Goal: Task Accomplishment & Management: Use online tool/utility

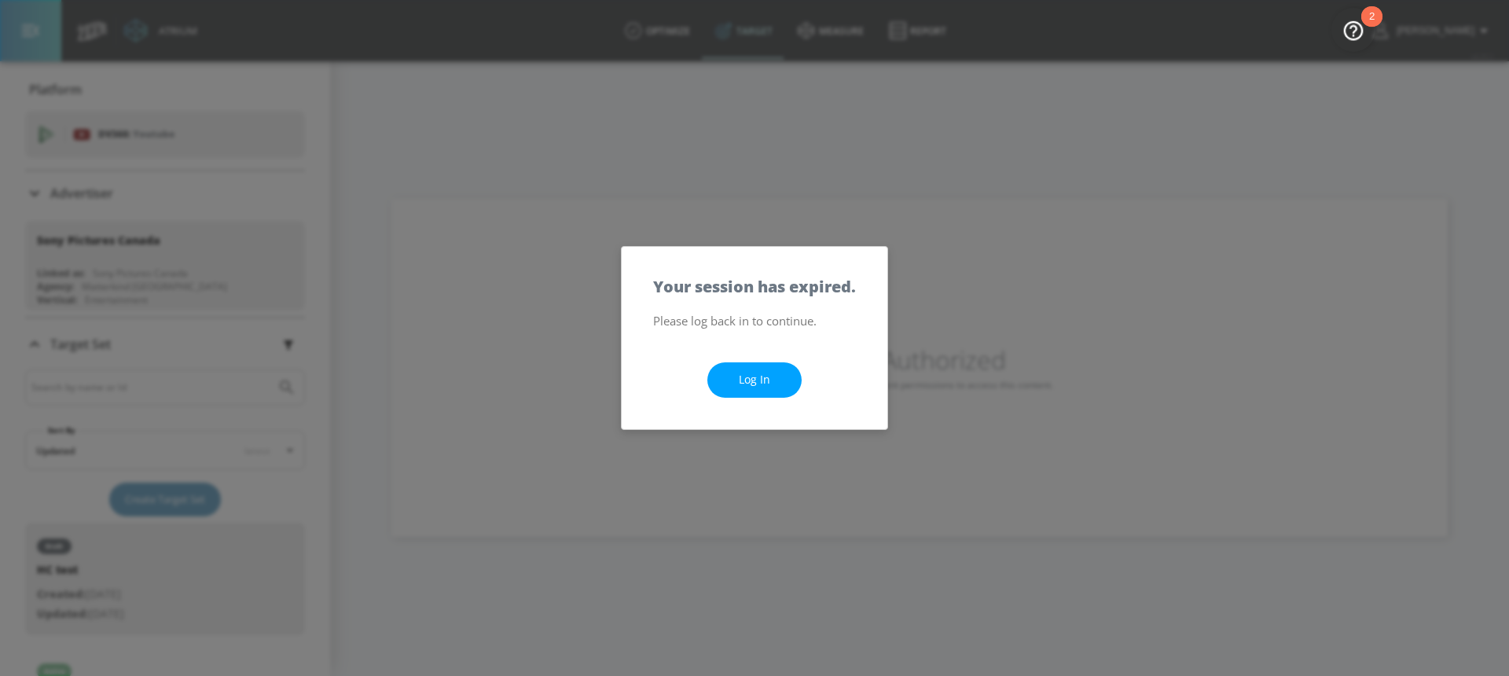
scroll to position [346, 0]
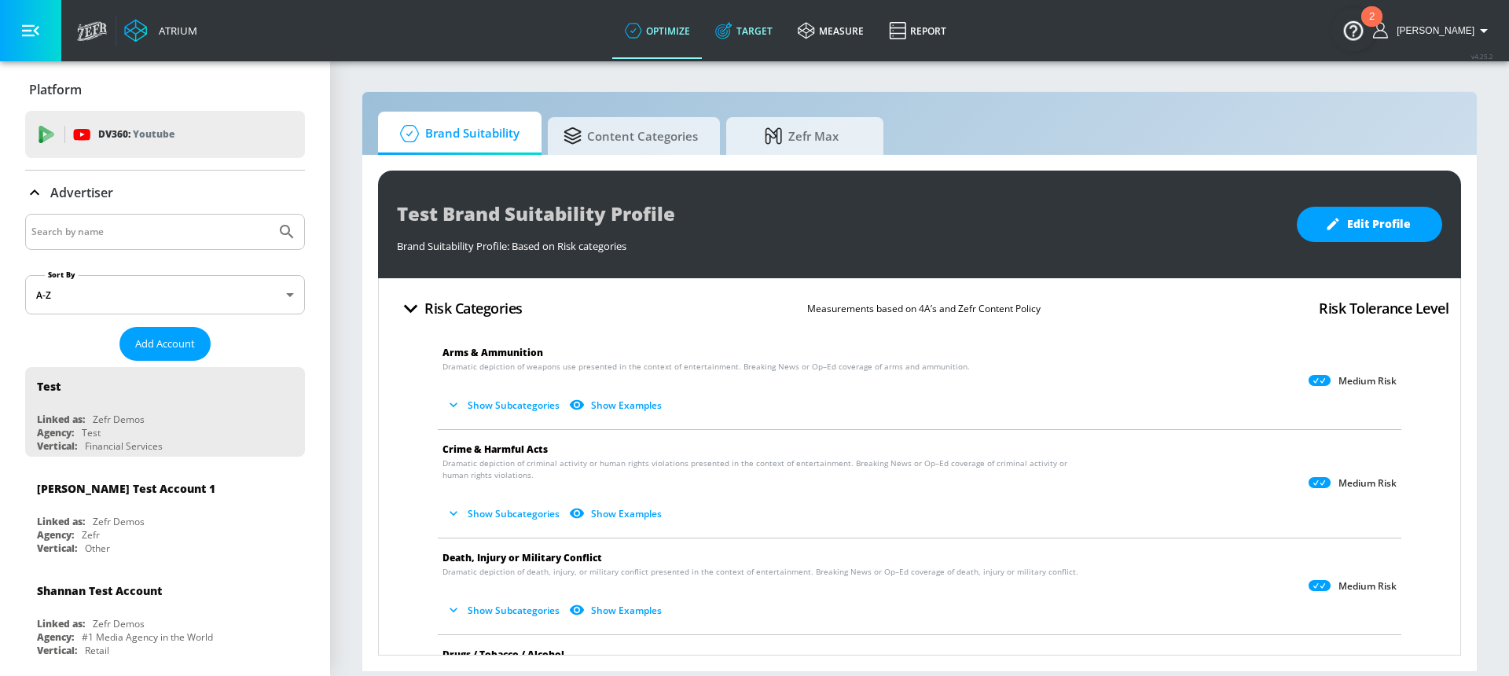
click at [765, 28] on link "Target" at bounding box center [744, 30] width 83 height 57
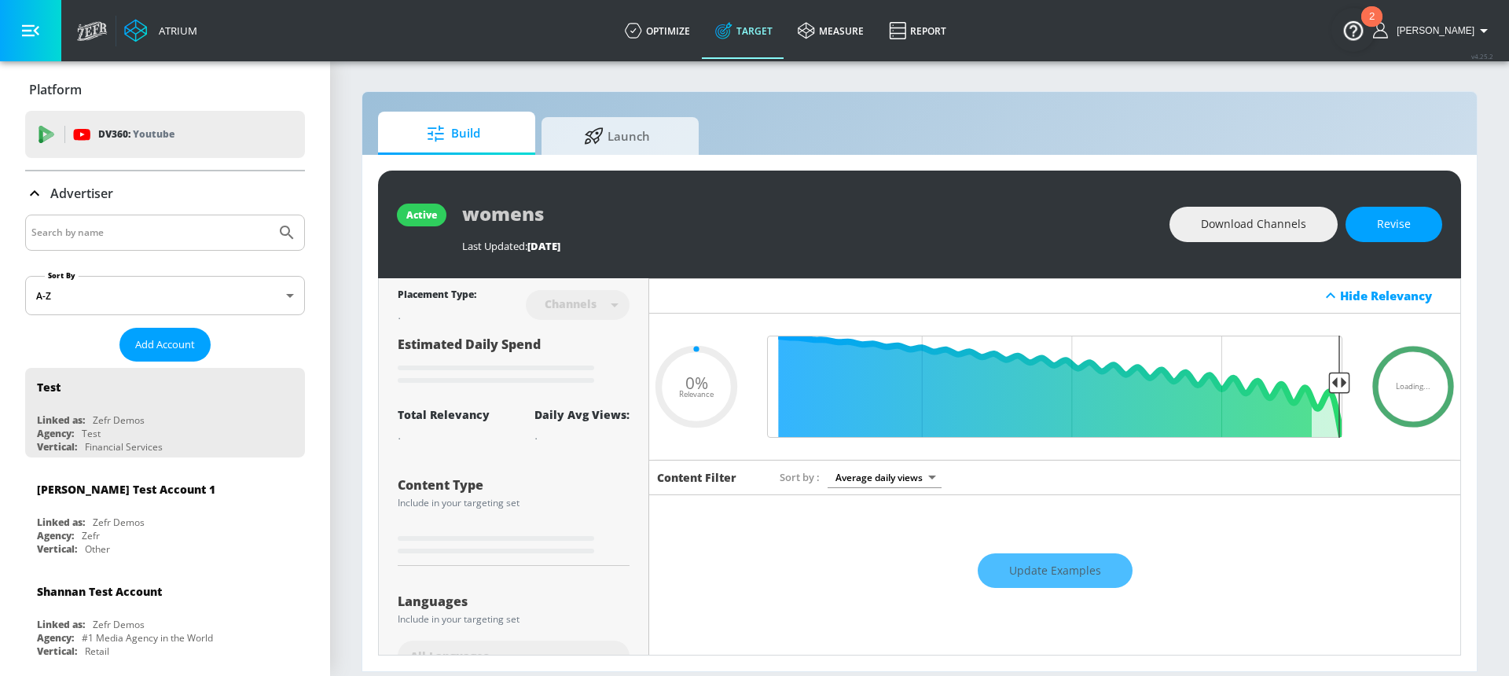
type input "0.6"
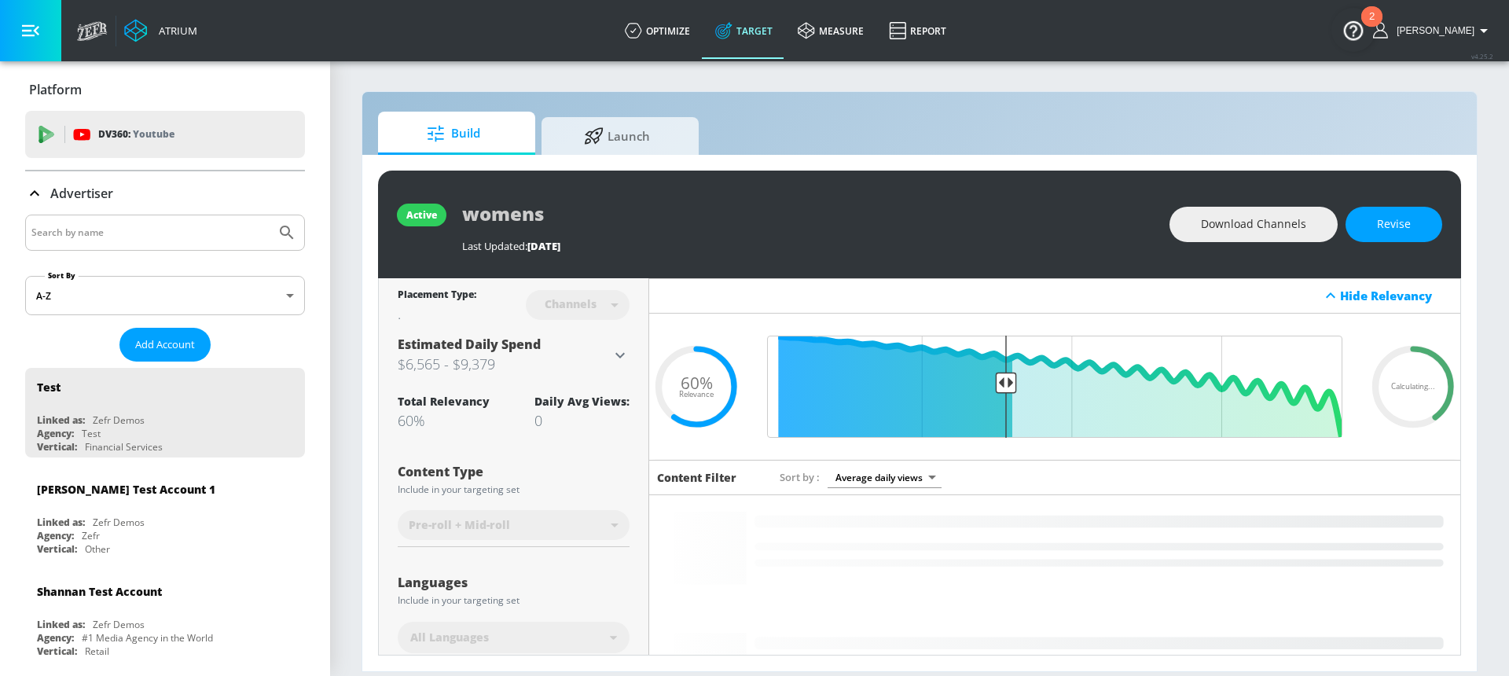
click at [765, 28] on link "Target" at bounding box center [744, 30] width 83 height 57
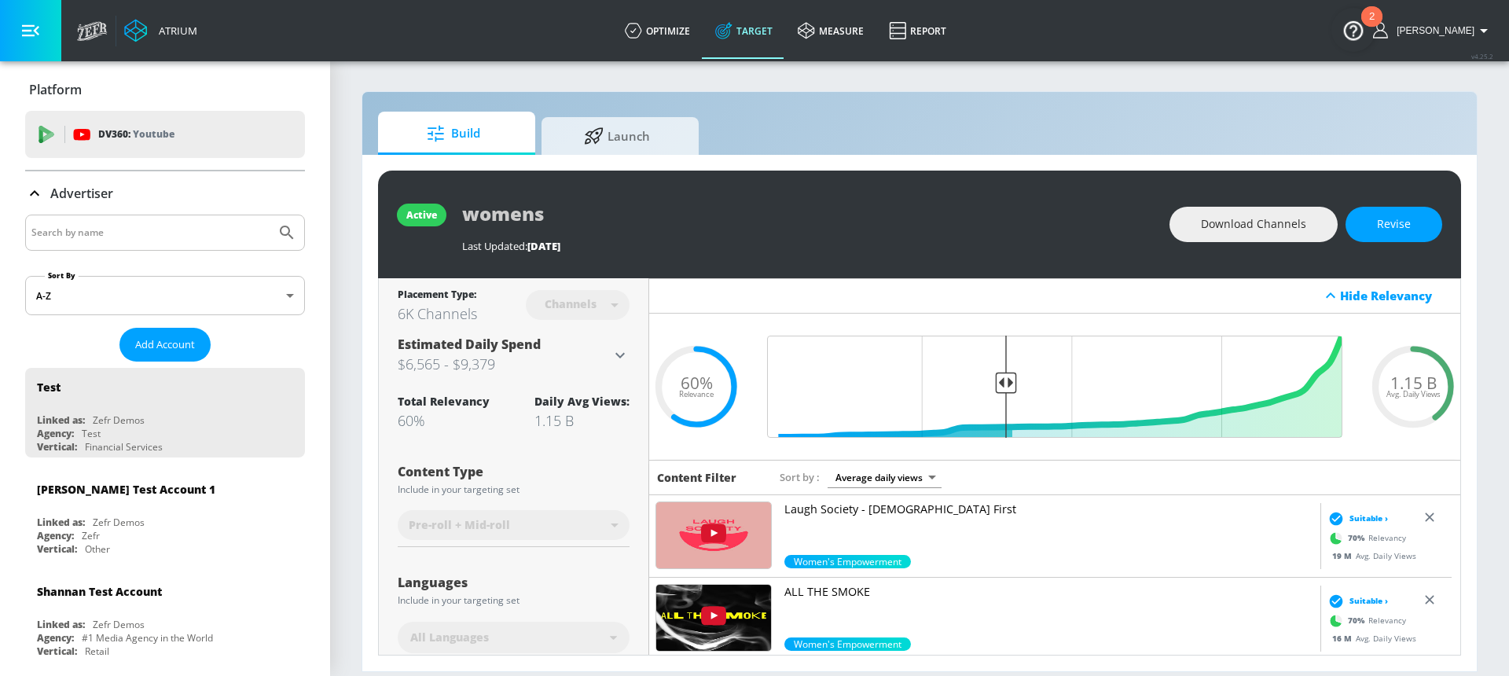
click at [138, 230] on input "Search by name" at bounding box center [150, 232] width 238 height 20
type input "universal"
click at [270, 215] on button "Submit Search" at bounding box center [287, 232] width 35 height 35
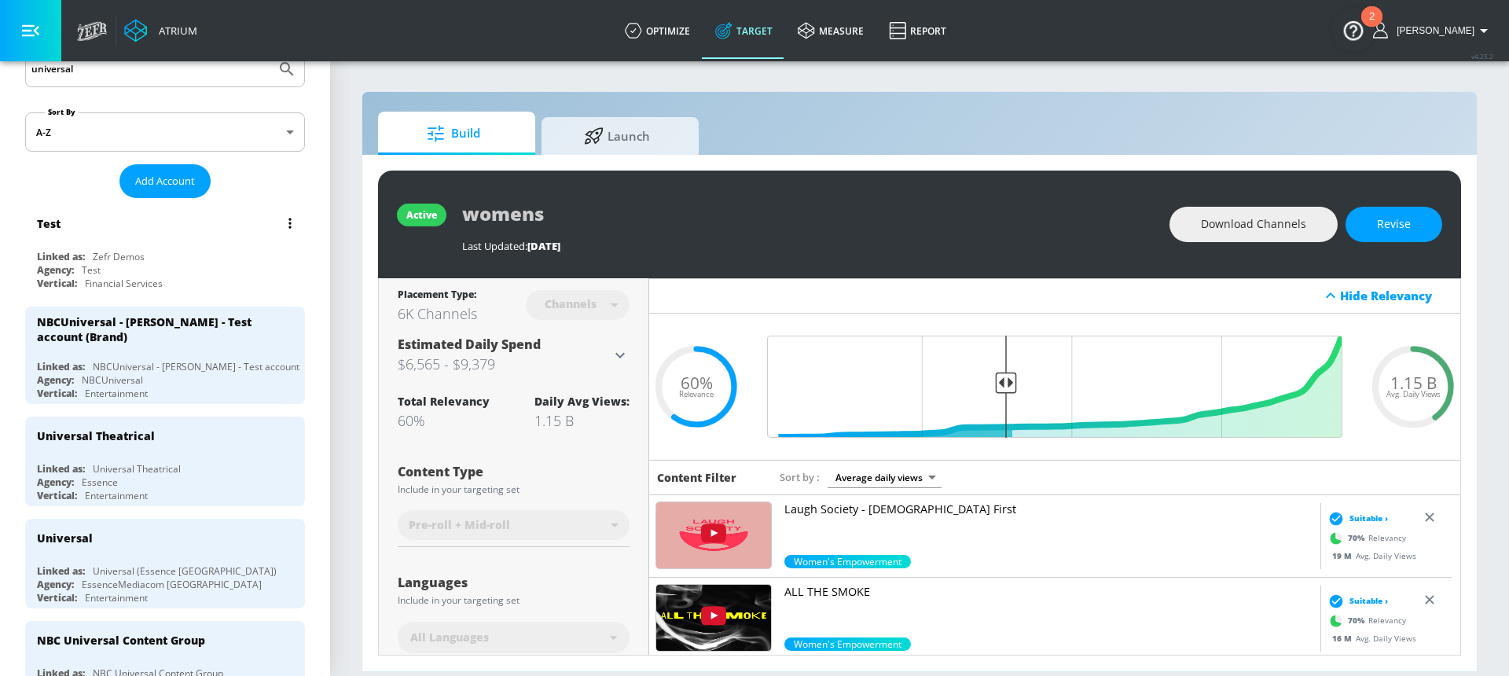
scroll to position [193, 0]
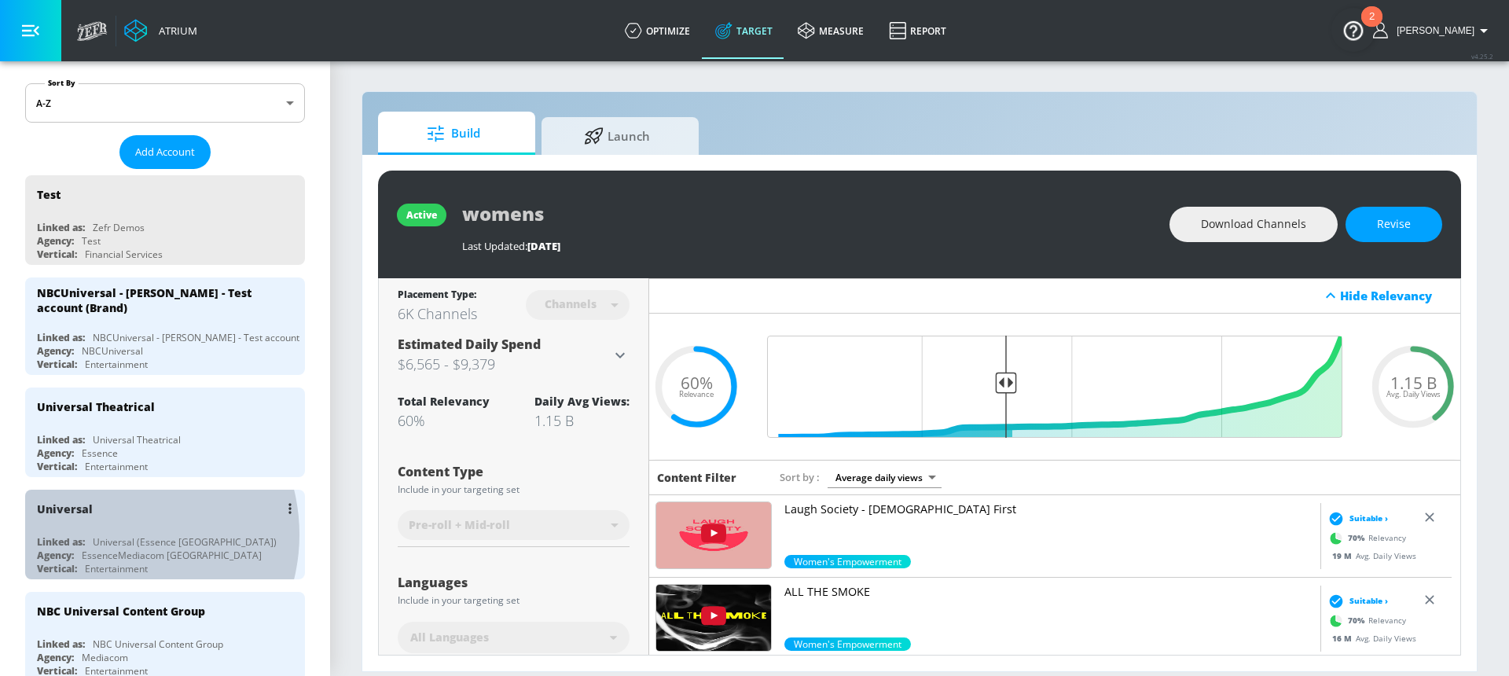
click at [110, 535] on div "Universal (Essence Toronto)" at bounding box center [185, 541] width 184 height 13
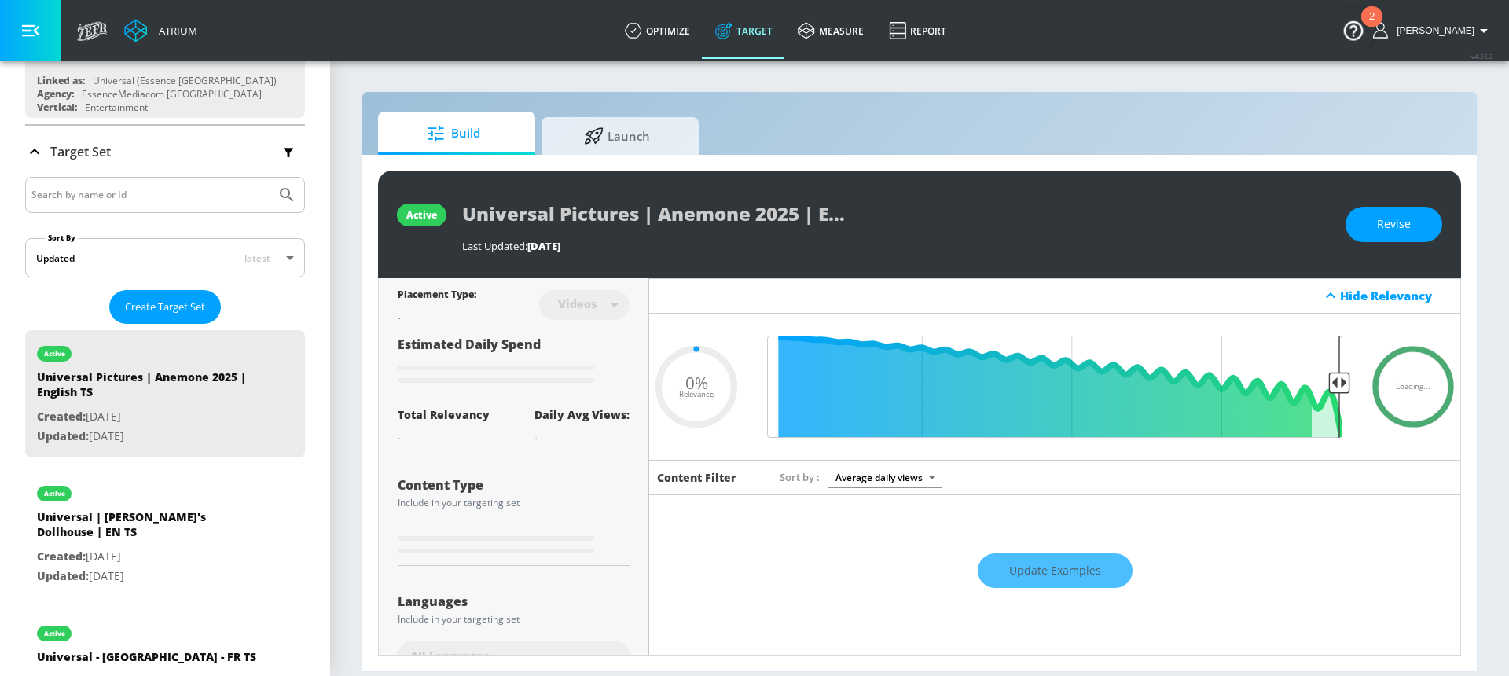
type input "0.05"
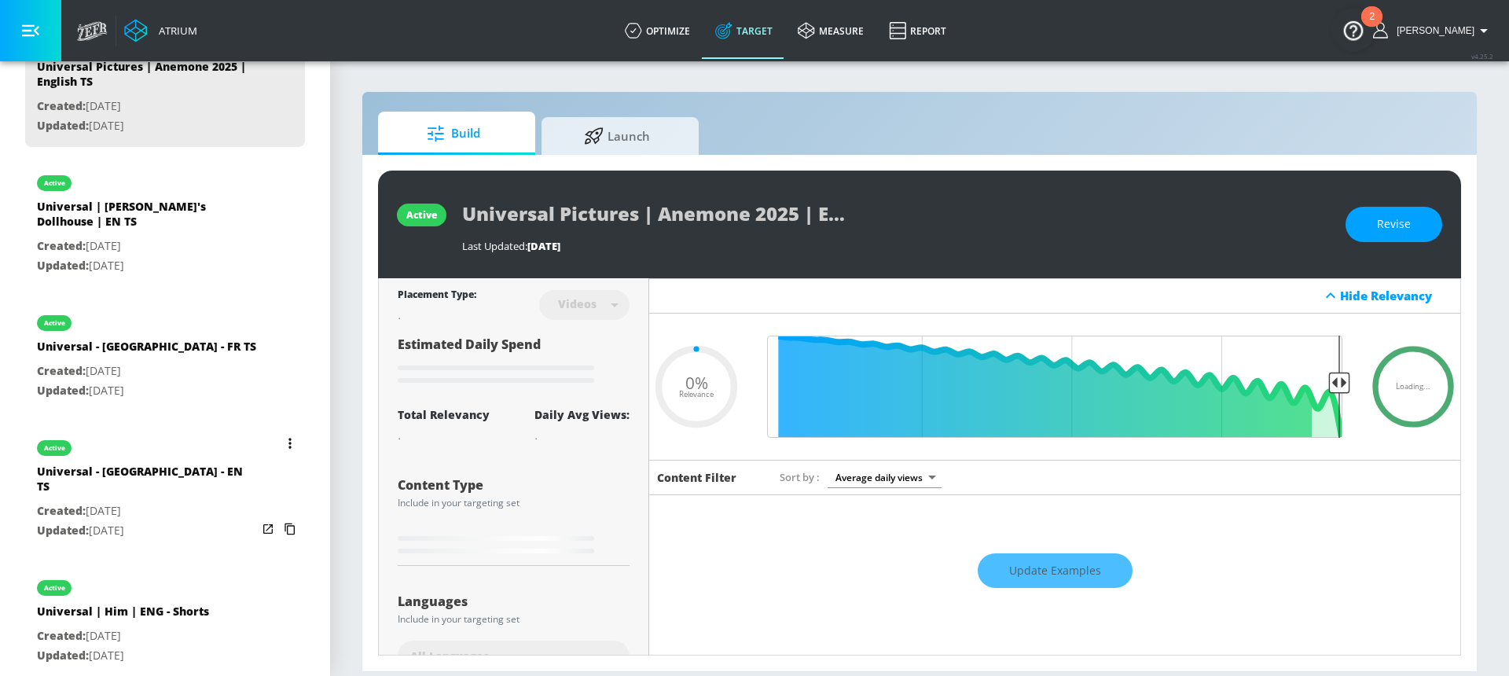
scroll to position [520, 0]
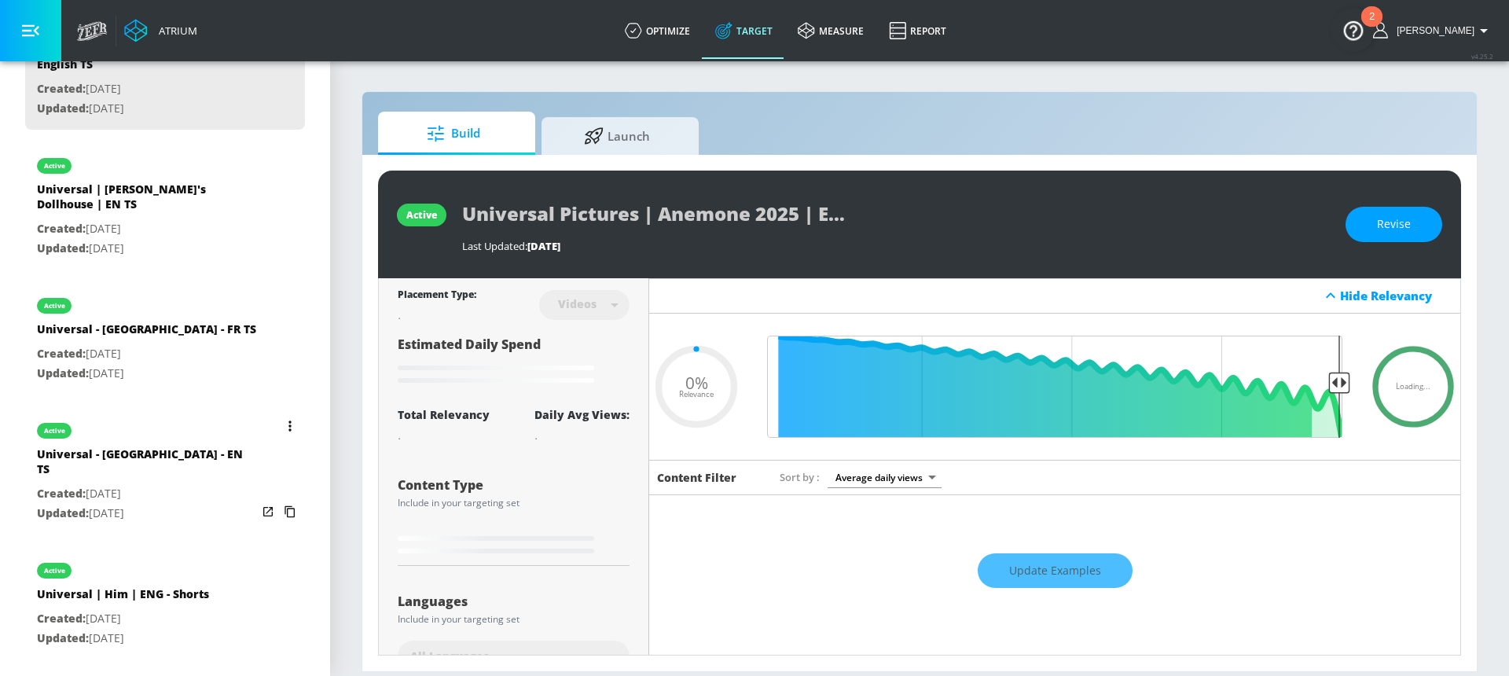
click at [134, 487] on p "Created: Aug. 15, 2025" at bounding box center [147, 494] width 220 height 20
type input "Universal - Downtown Abbey - EN TS"
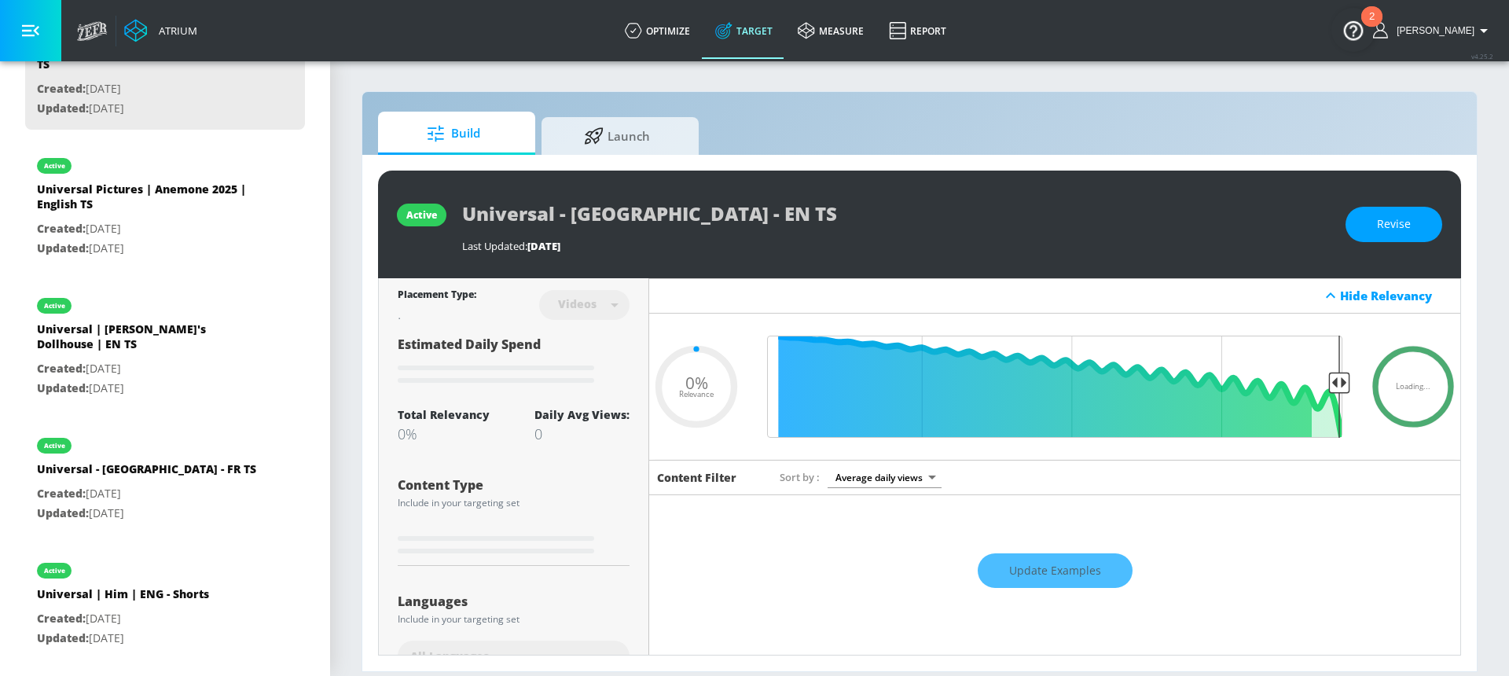
type input "0.05"
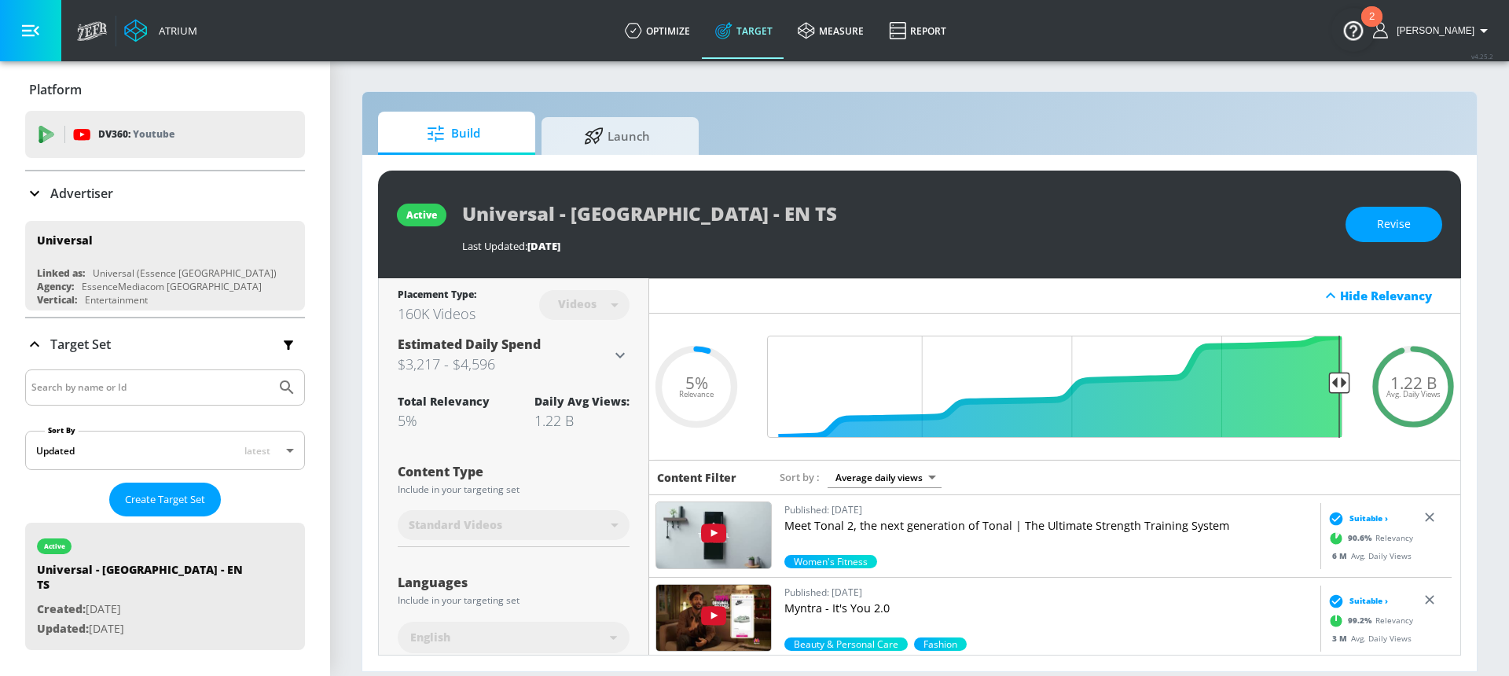
click at [151, 205] on div "Advertiser" at bounding box center [165, 193] width 280 height 44
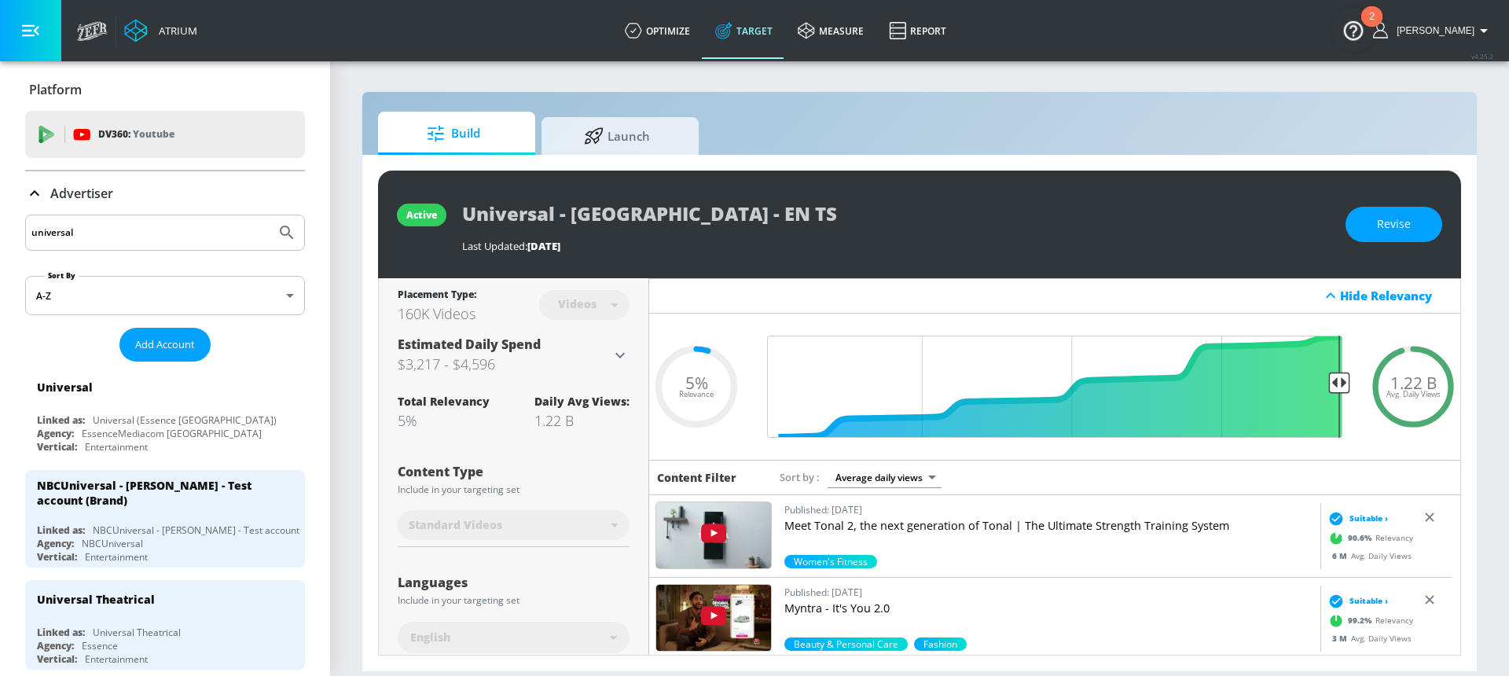
click at [147, 224] on input "universal" at bounding box center [150, 232] width 238 height 20
drag, startPoint x: 115, startPoint y: 230, endPoint x: 21, endPoint y: 229, distance: 93.6
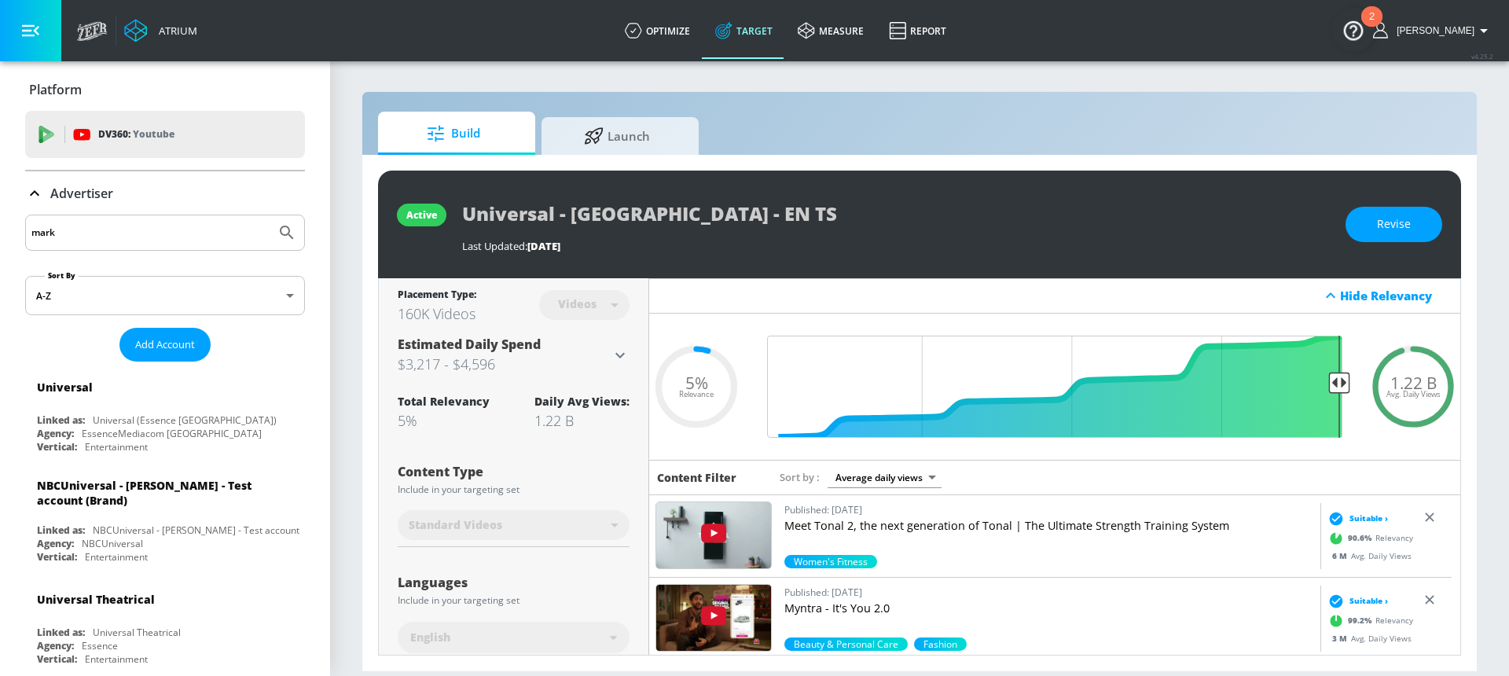
click at [270, 215] on button "Submit Search" at bounding box center [287, 232] width 35 height 35
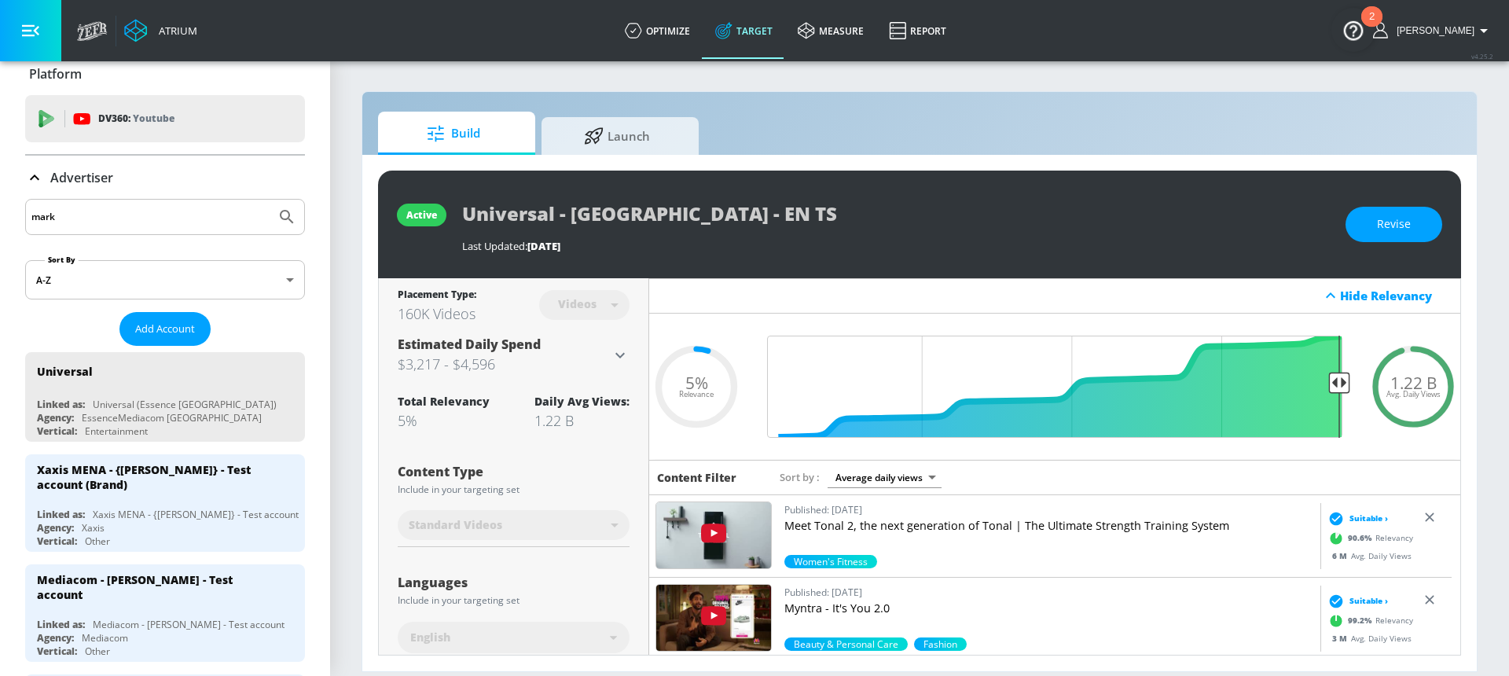
scroll to position [17, 0]
click at [132, 220] on input "mark" at bounding box center [150, 216] width 238 height 20
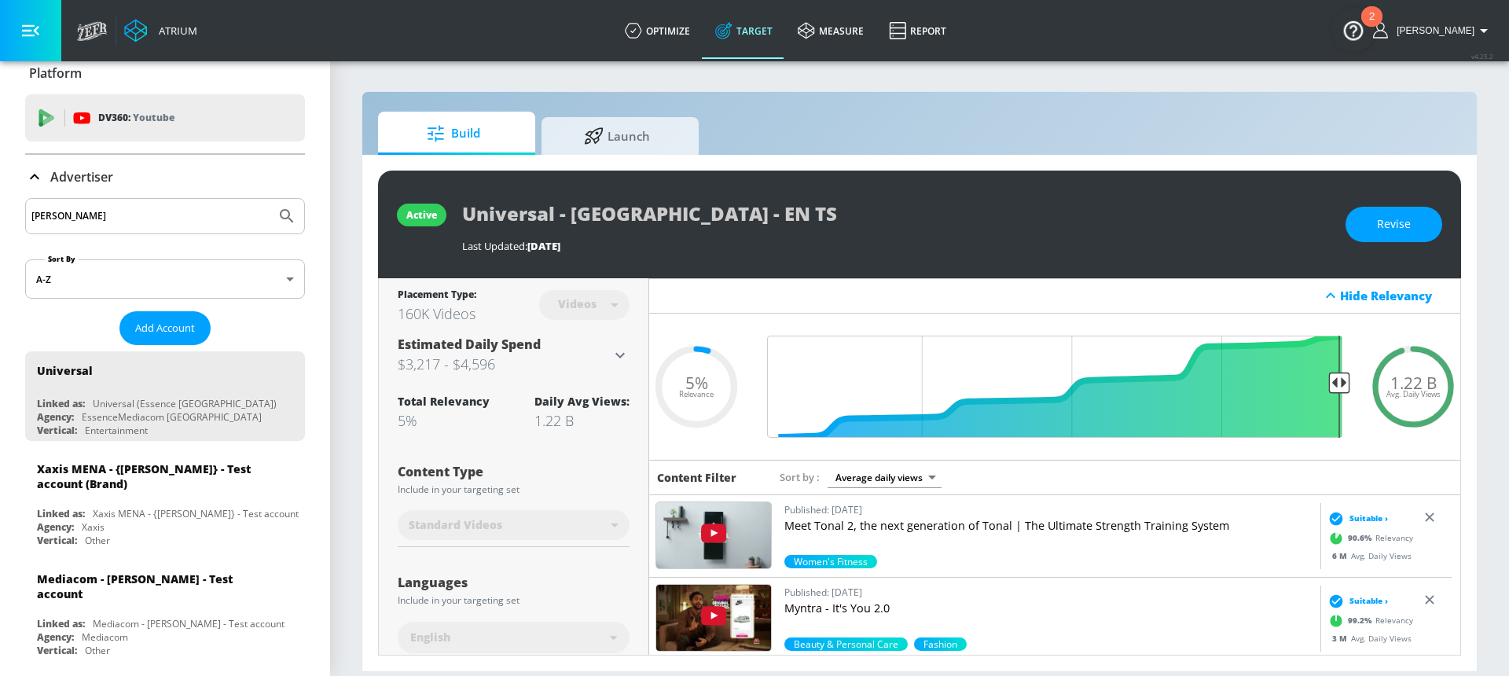
type input "mark anthony"
click at [270, 199] on button "Submit Search" at bounding box center [287, 216] width 35 height 35
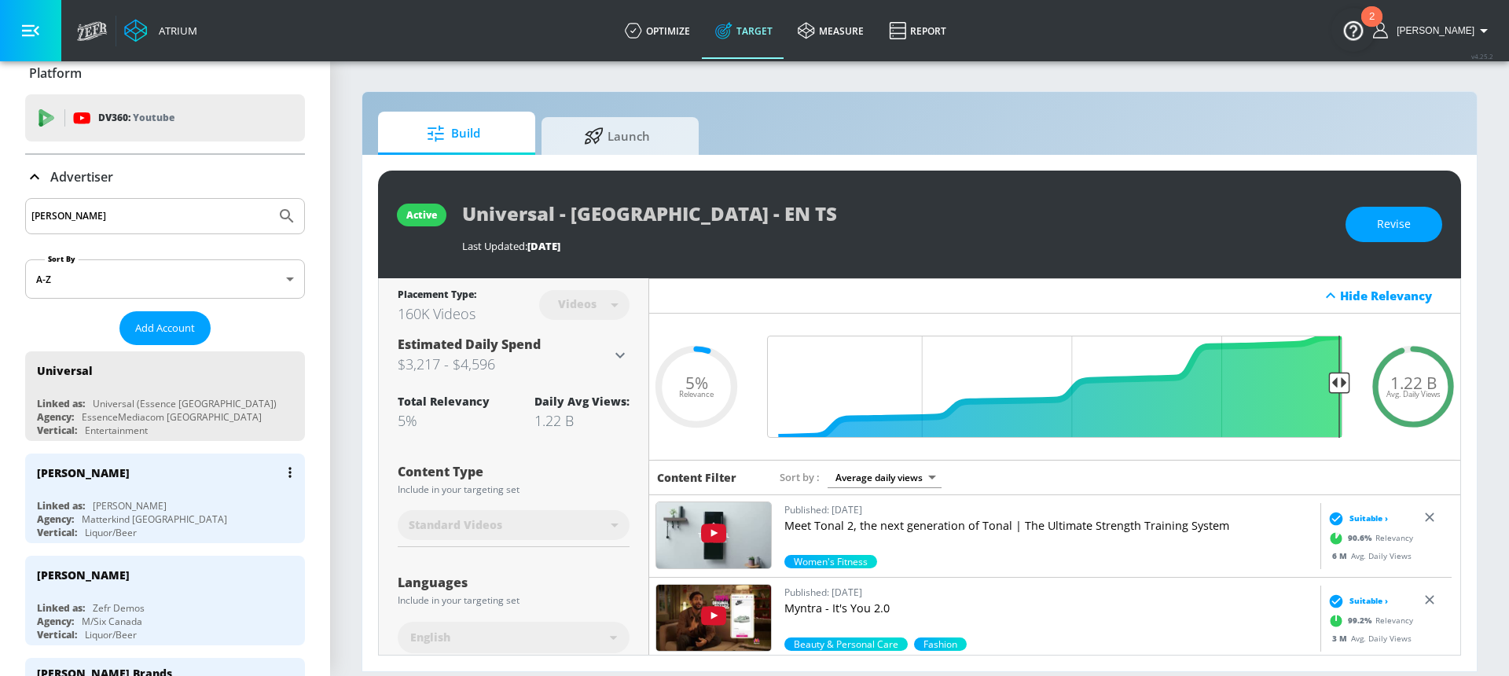
click at [163, 495] on div "Mark Anthony Brands Linked as: Mark Anthony Brands Agency: Matterkind Canada Ve…" at bounding box center [165, 499] width 280 height 90
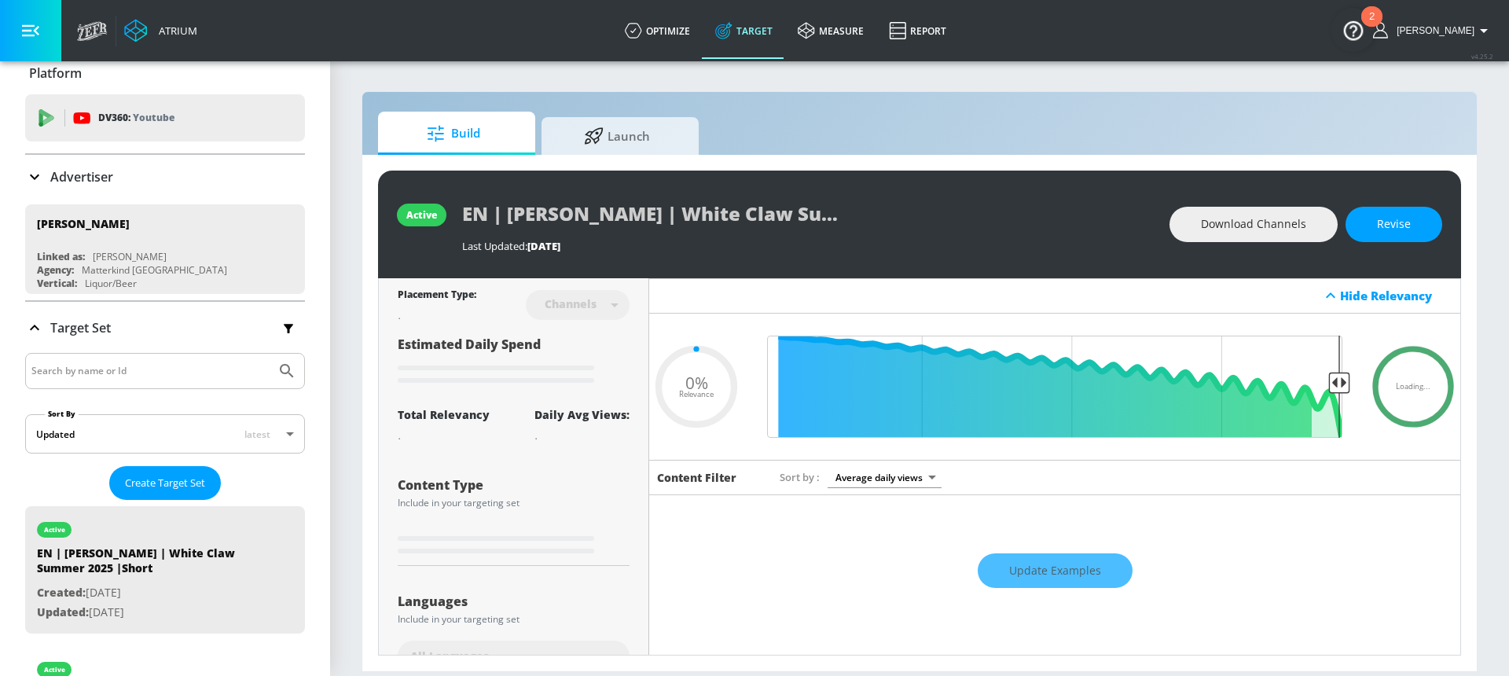
scroll to position [301, 0]
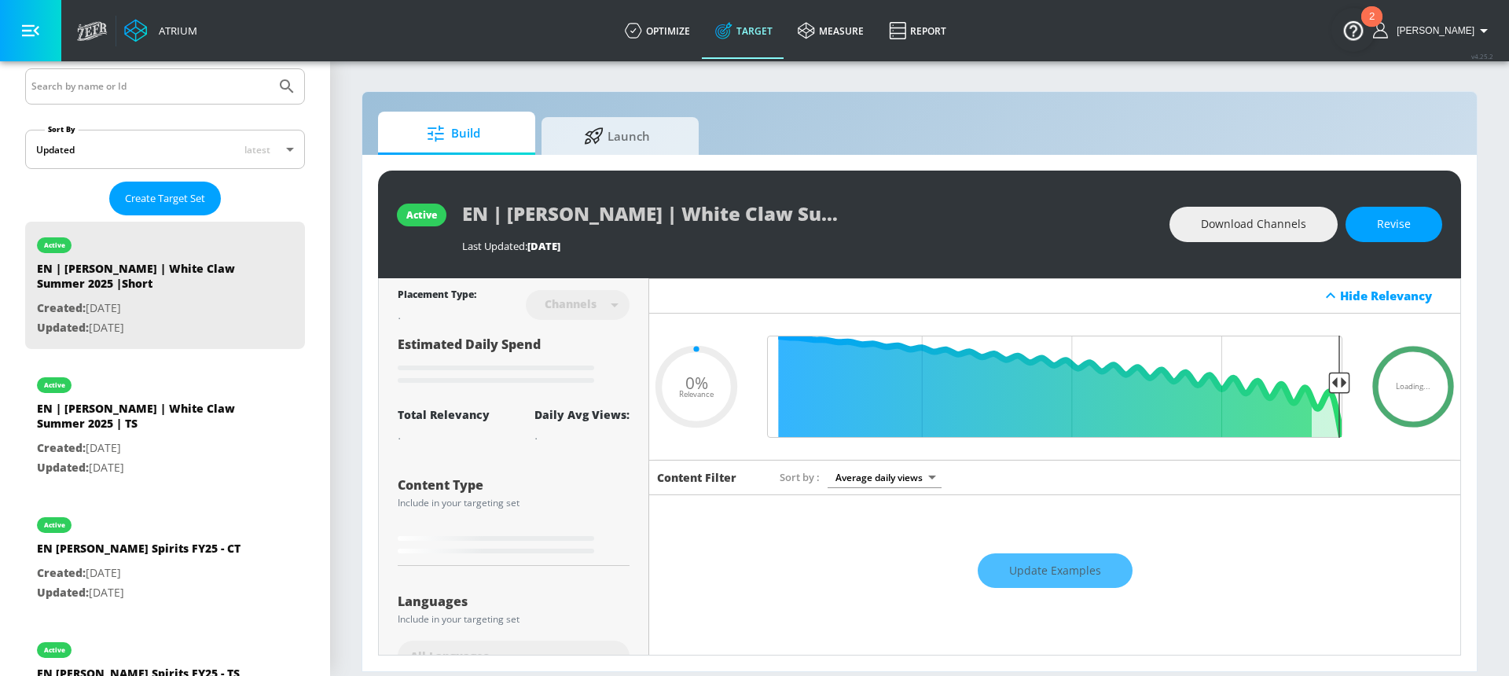
type input "0.34"
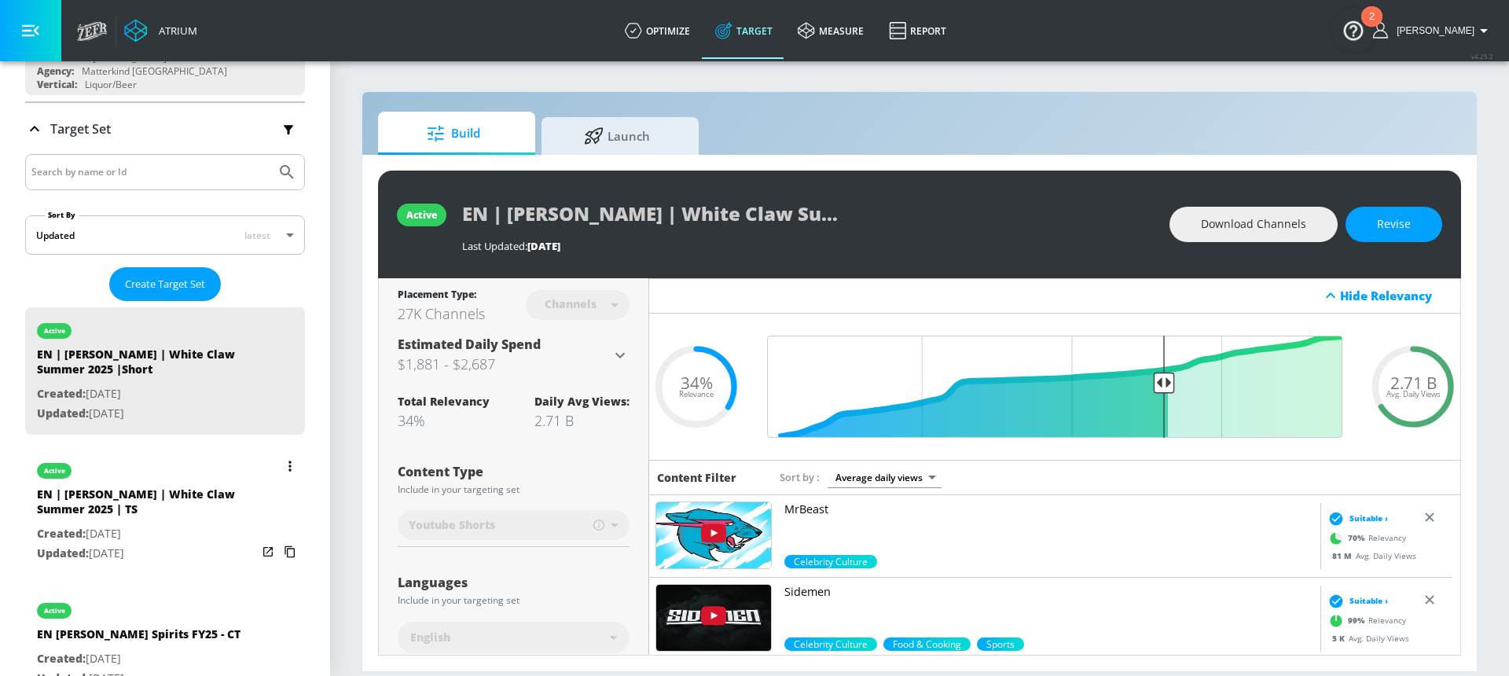
scroll to position [216, 0]
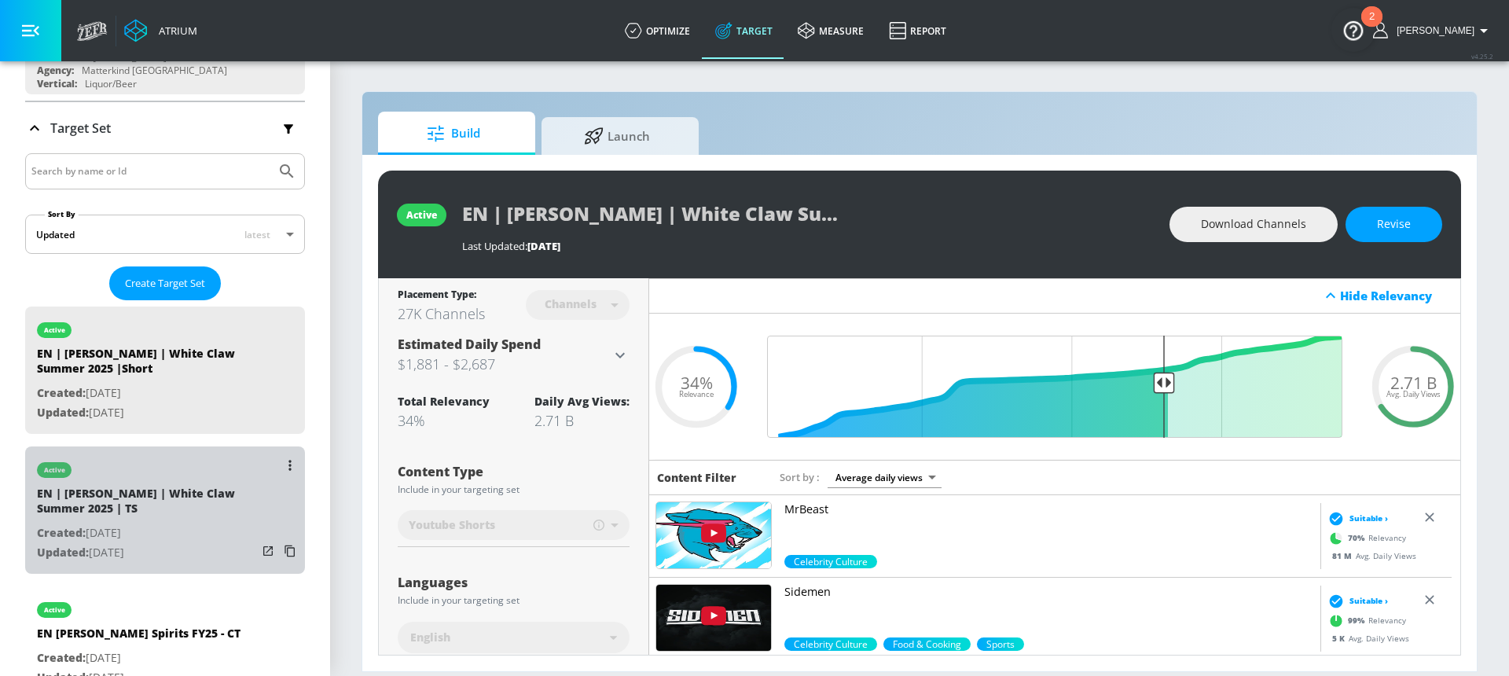
click at [164, 505] on div "EN | Mark Anthony | White Claw Summer 2025 | TS" at bounding box center [147, 505] width 220 height 38
type input "EN | Mark Anthony | White Claw Summer 2025 | TS"
type input "videos"
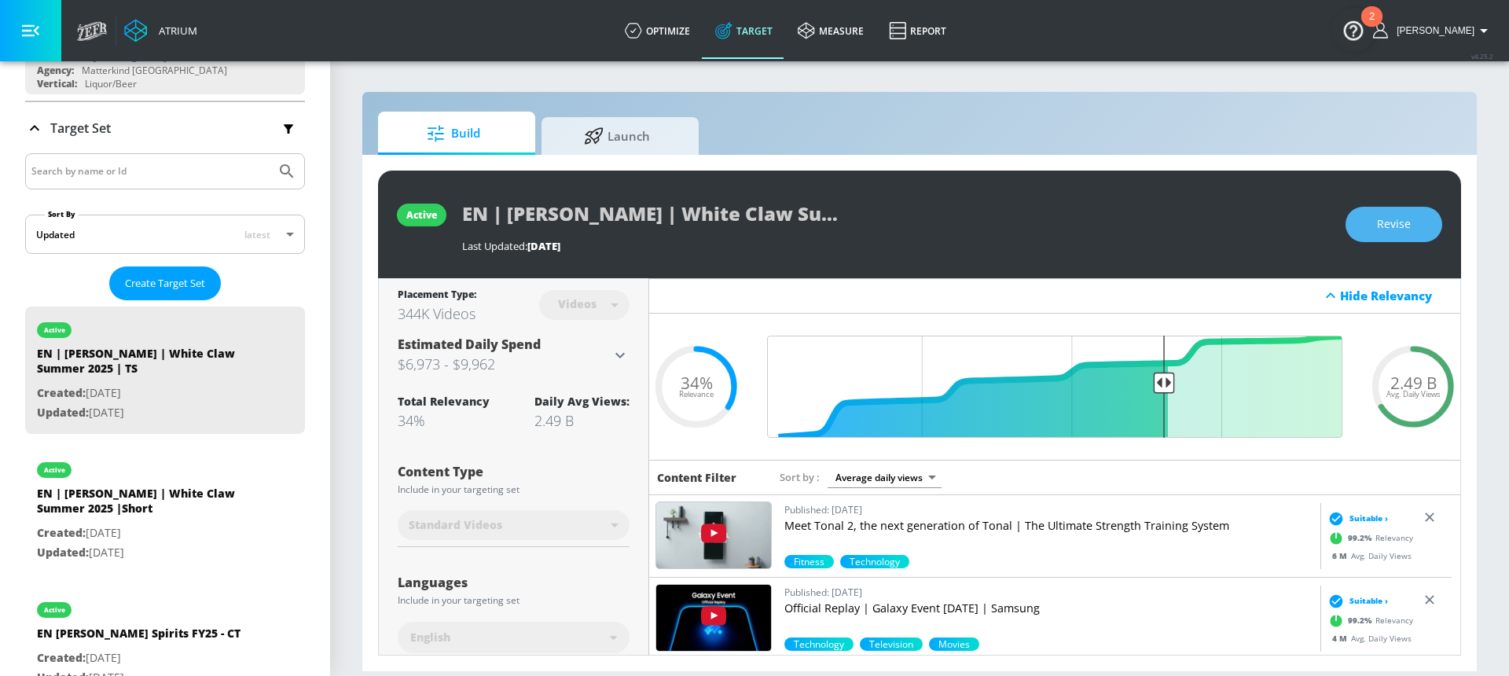
click at [1368, 229] on button "Revise" at bounding box center [1394, 224] width 97 height 35
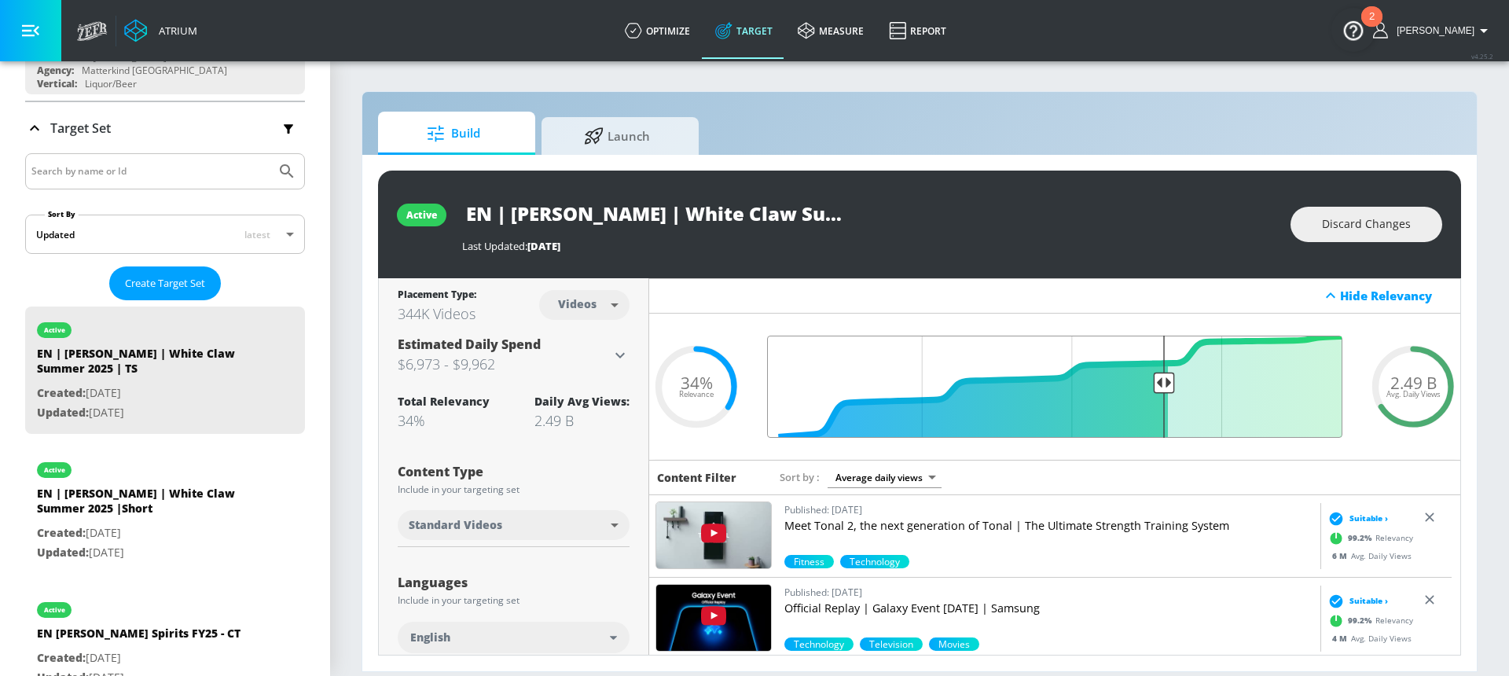
click at [1159, 386] on input "Final Threshold" at bounding box center [1054, 387] width 591 height 102
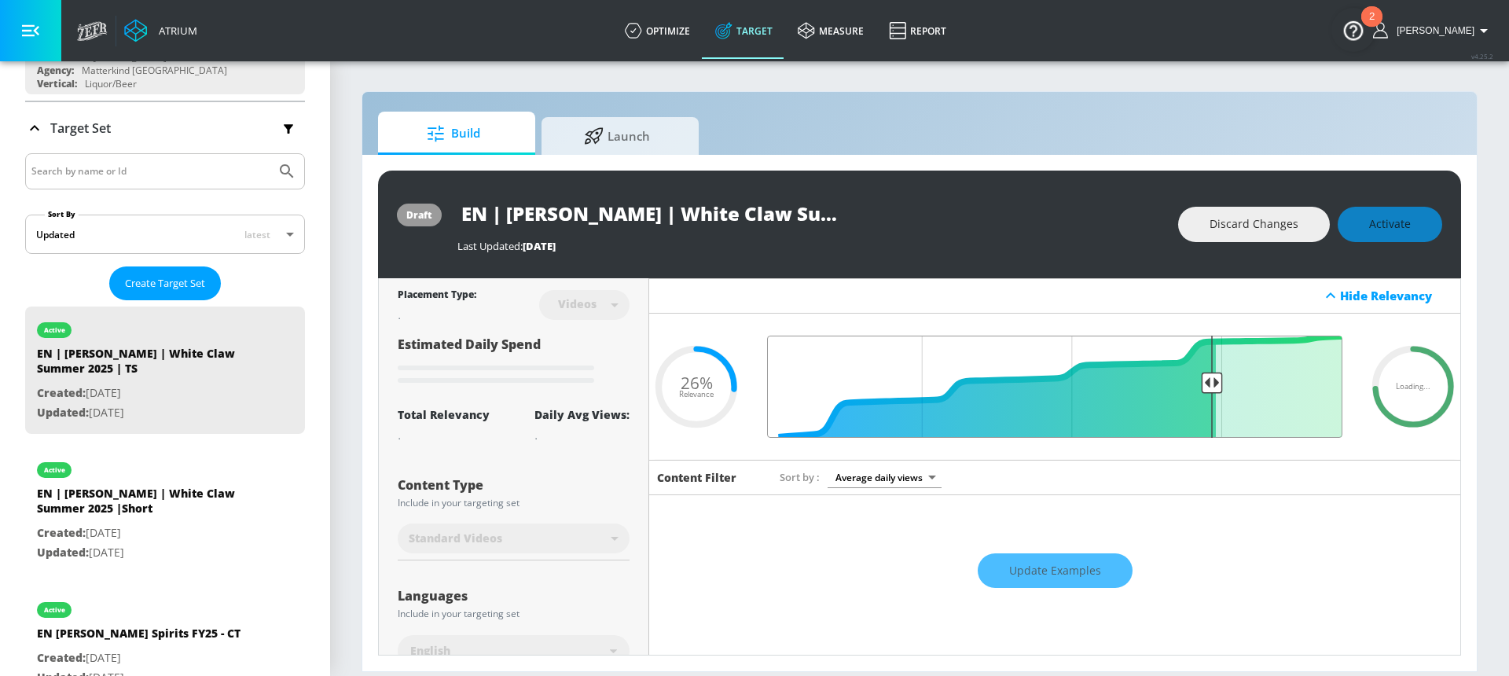
drag, startPoint x: 1156, startPoint y: 384, endPoint x: 1200, endPoint y: 383, distance: 43.3
click at [1200, 383] on input "Final Threshold" at bounding box center [1054, 387] width 591 height 102
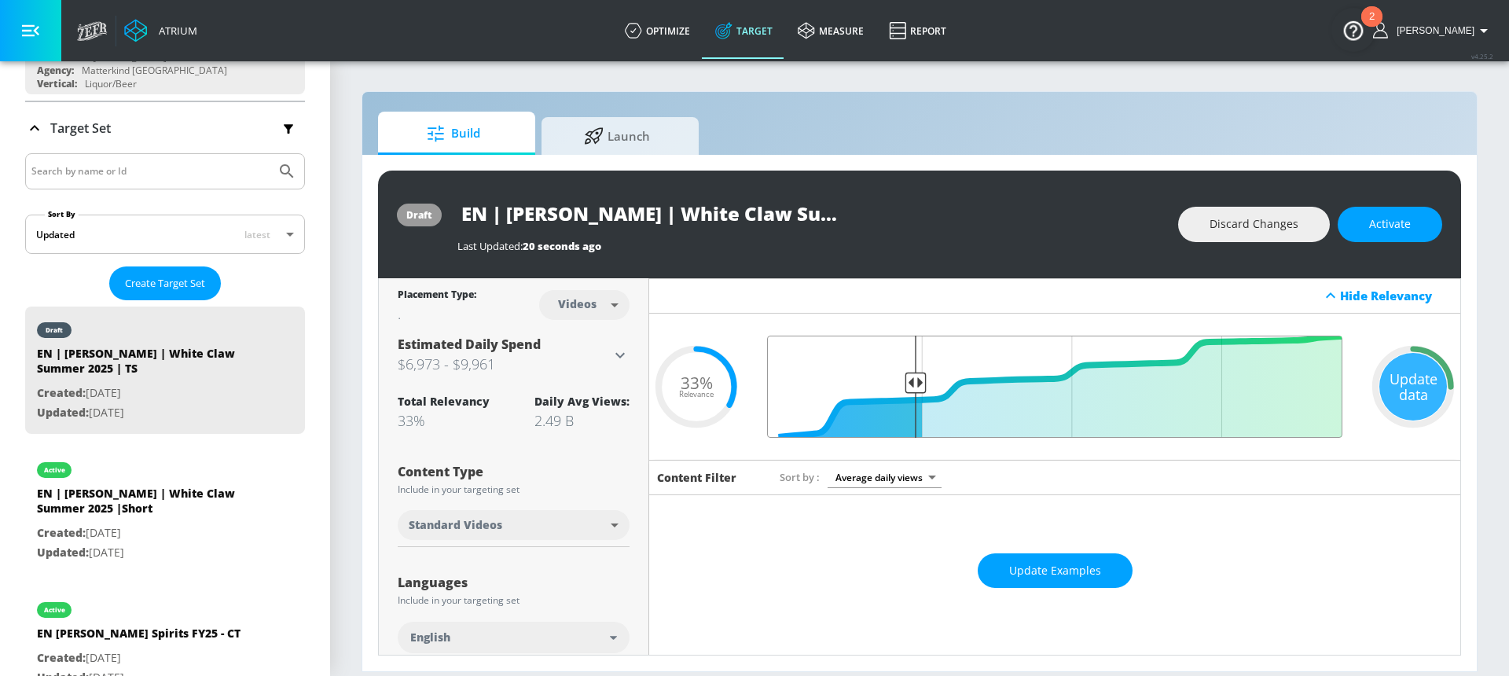
drag, startPoint x: 1167, startPoint y: 383, endPoint x: 911, endPoint y: 393, distance: 255.7
type input "0.75"
click at [911, 393] on input "Final Threshold" at bounding box center [1054, 387] width 591 height 102
click at [1398, 388] on div "Update data" at bounding box center [1414, 387] width 68 height 68
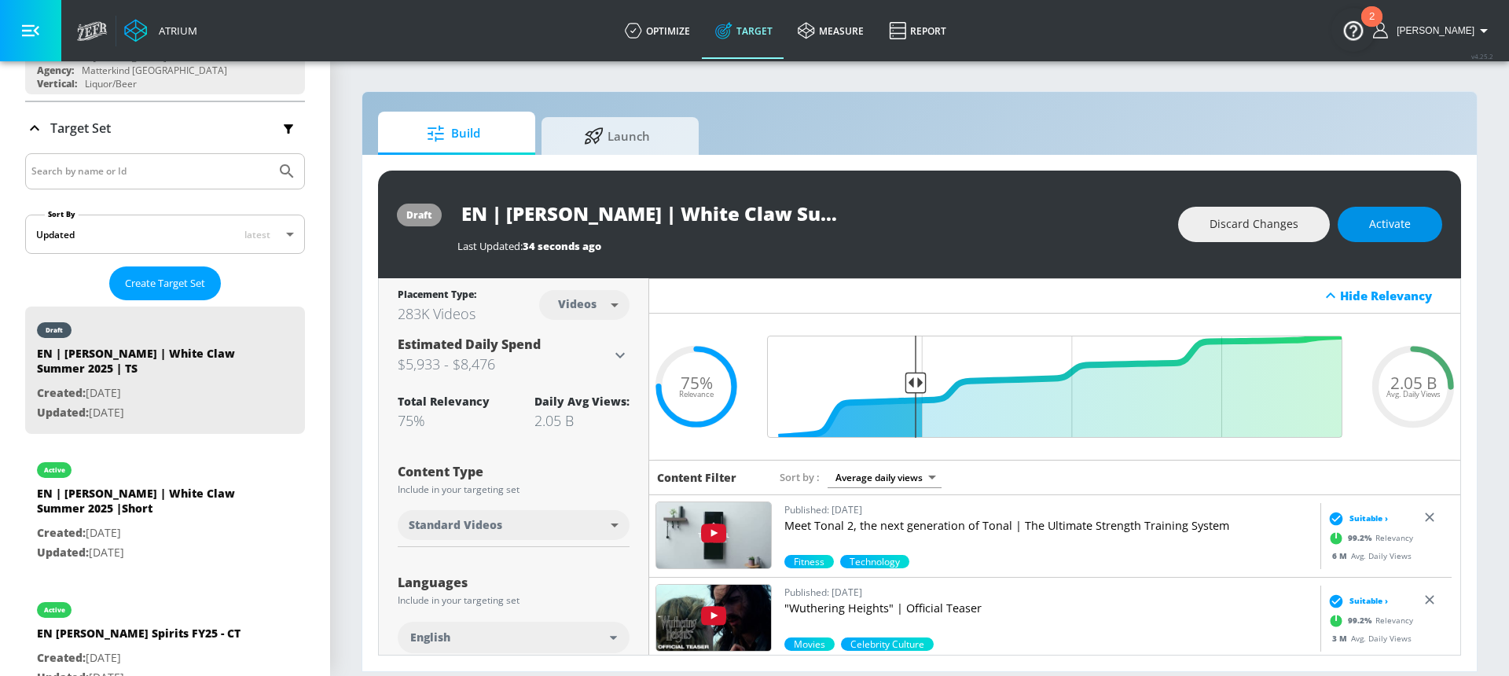
click at [1400, 224] on span "Activate" at bounding box center [1390, 225] width 42 height 20
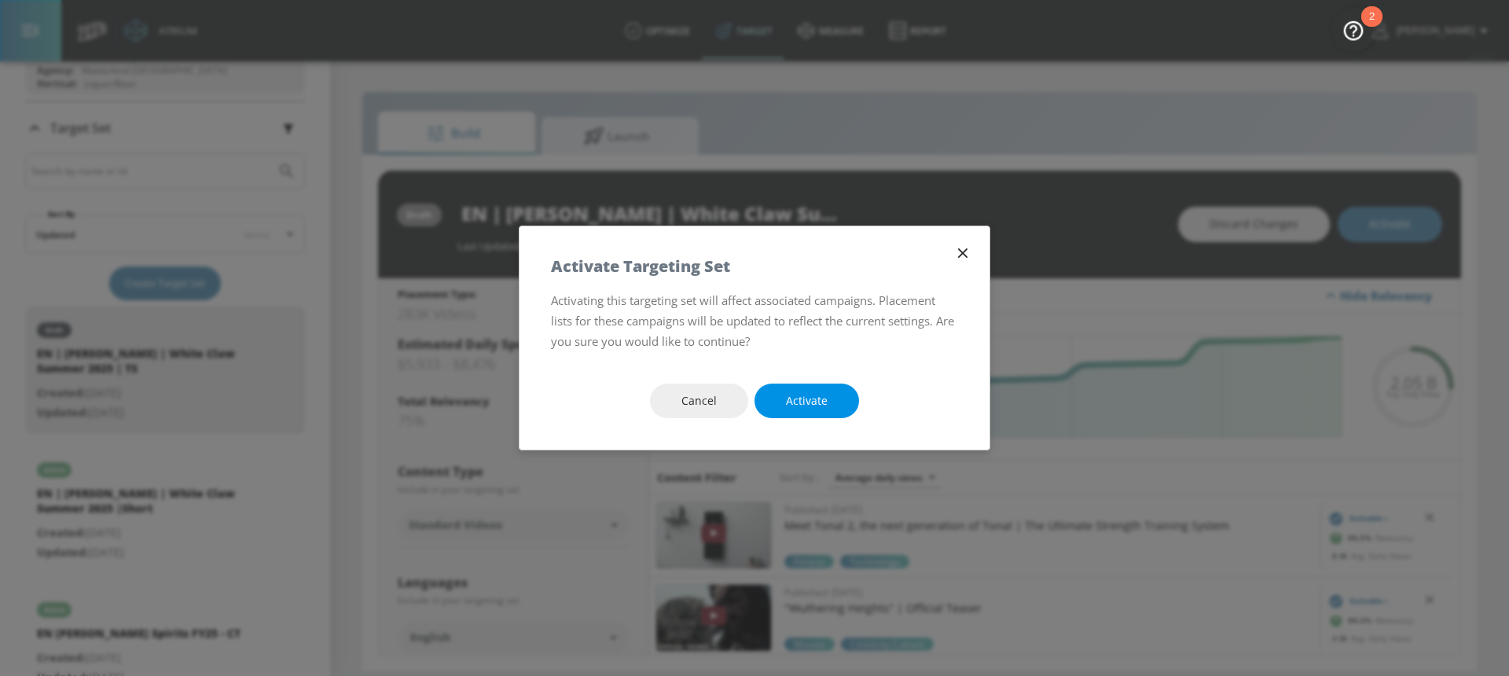
click at [772, 399] on button "Activate" at bounding box center [807, 401] width 105 height 35
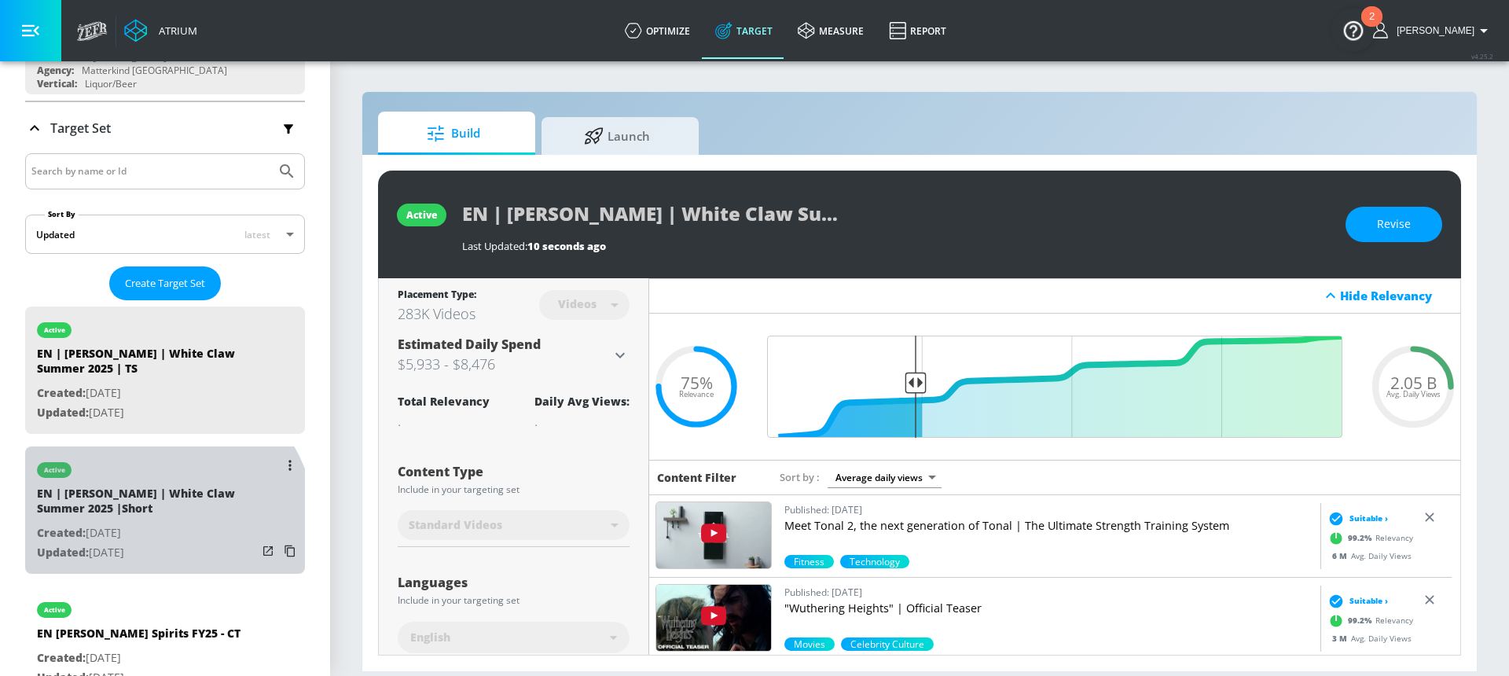
click at [154, 527] on p "Created: Jul. 07, 2025" at bounding box center [147, 534] width 220 height 20
type input "EN | Mark Anthony | White Claw Summer 2025 |Short"
type input "channels"
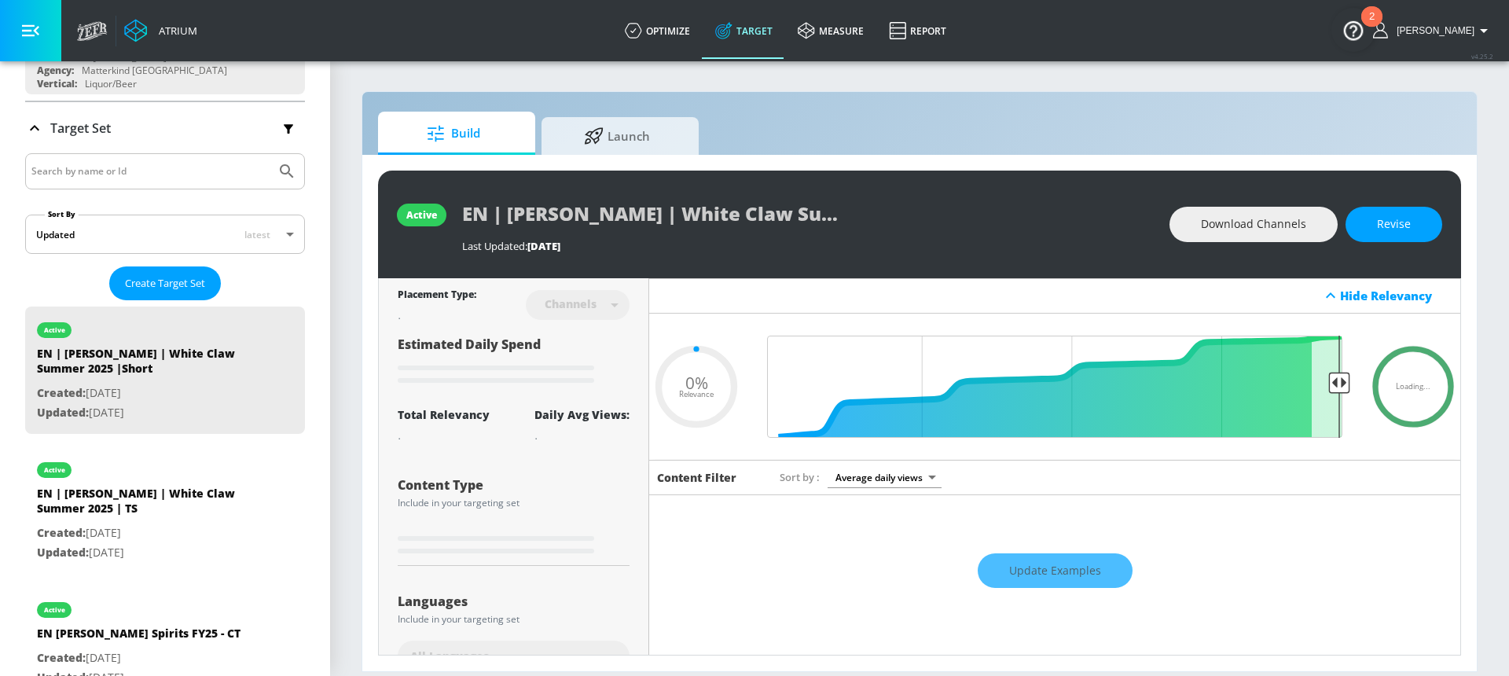
type input "0.34"
